Goal: Information Seeking & Learning: Learn about a topic

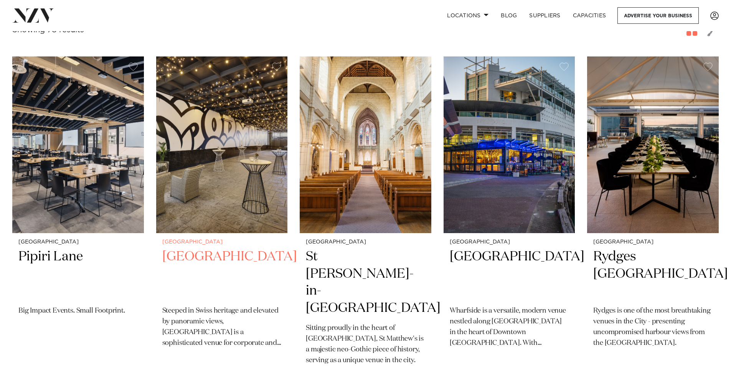
scroll to position [153, 0]
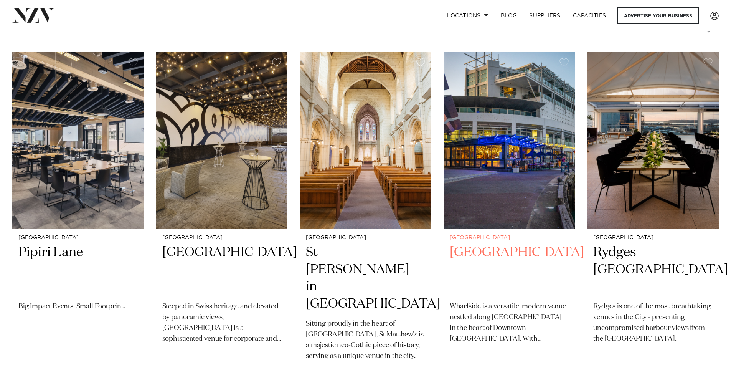
click at [493, 158] on img at bounding box center [509, 140] width 132 height 176
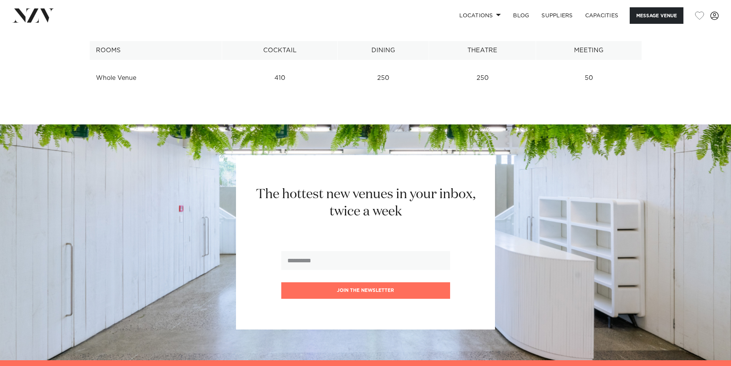
scroll to position [1074, 0]
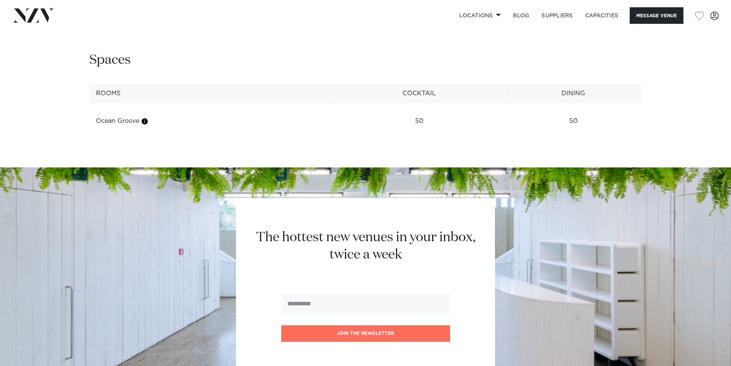
scroll to position [1074, 0]
